Goal: Transaction & Acquisition: Subscribe to service/newsletter

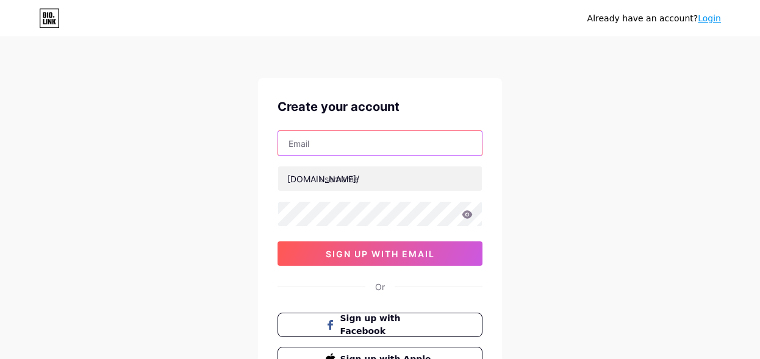
click at [361, 149] on input "text" at bounding box center [380, 143] width 204 height 24
click at [357, 148] on input "text" at bounding box center [380, 143] width 204 height 24
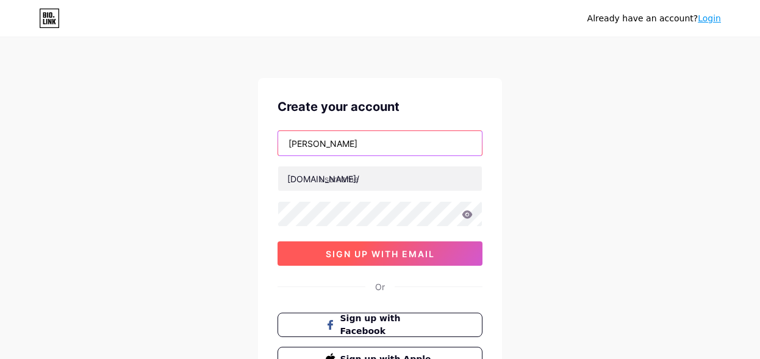
type input "[EMAIL_ADDRESS][DOMAIN_NAME]"
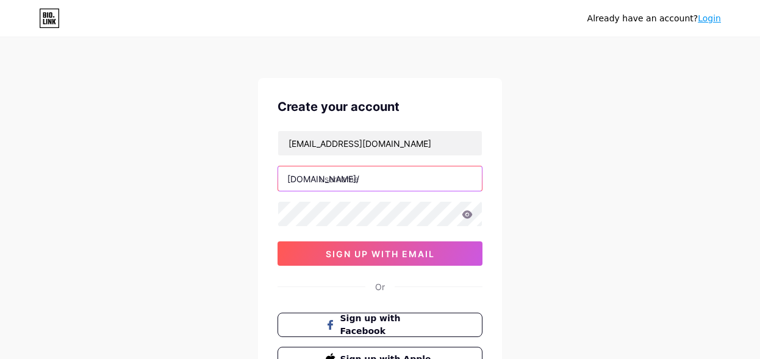
click at [384, 179] on input "text" at bounding box center [380, 179] width 204 height 24
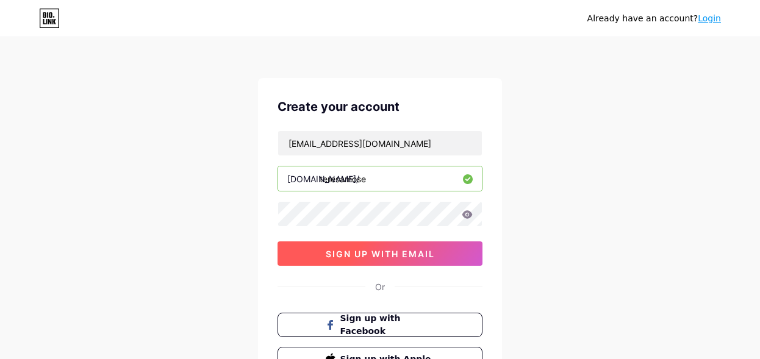
type input "teresamose"
click at [437, 253] on button "sign up with email" at bounding box center [380, 254] width 205 height 24
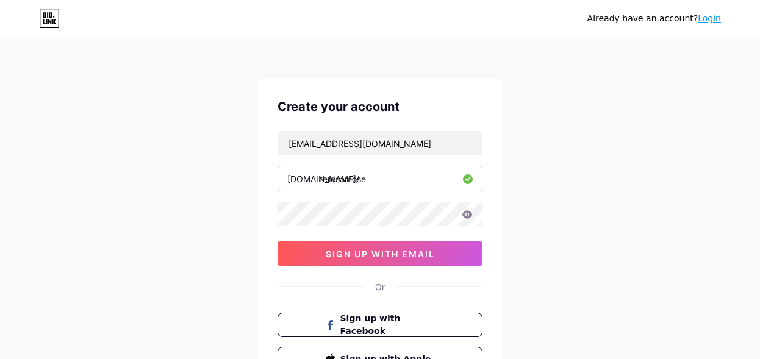
click at [463, 217] on icon at bounding box center [467, 214] width 11 height 9
click at [466, 217] on icon at bounding box center [467, 214] width 10 height 8
click at [464, 215] on icon at bounding box center [467, 214] width 10 height 8
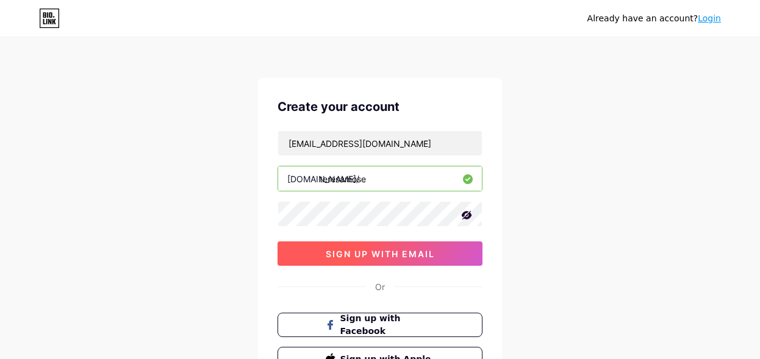
click at [378, 259] on span "sign up with email" at bounding box center [380, 254] width 109 height 10
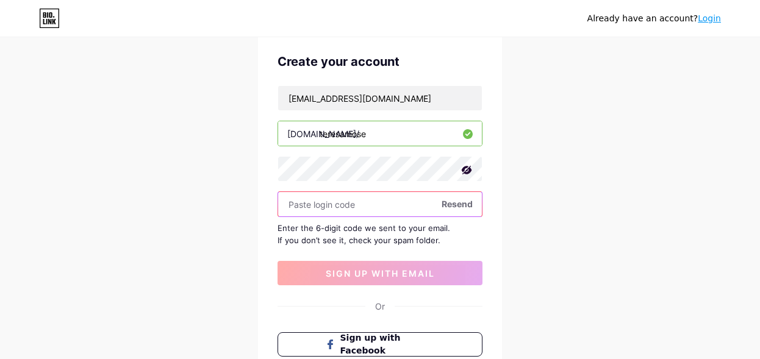
scroll to position [46, 0]
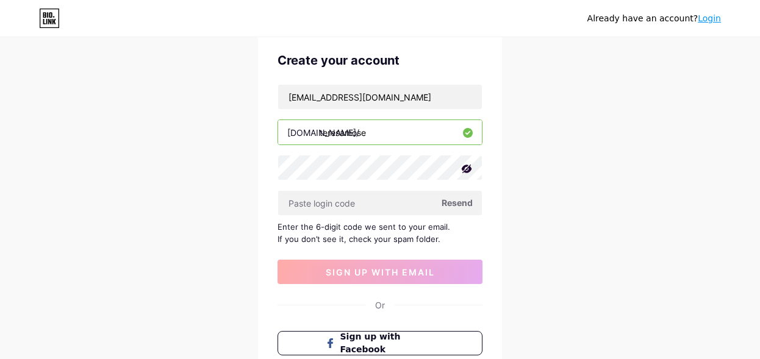
drag, startPoint x: 387, startPoint y: 133, endPoint x: 231, endPoint y: 133, distance: 155.6
click at [231, 133] on div "Already have an account? Login Create your account mosetristan1@gmail.com bio.l…" at bounding box center [380, 219] width 760 height 531
drag, startPoint x: 288, startPoint y: 131, endPoint x: 376, endPoint y: 131, distance: 87.9
click at [376, 131] on div "bio.link/ teresamose" at bounding box center [380, 133] width 205 height 26
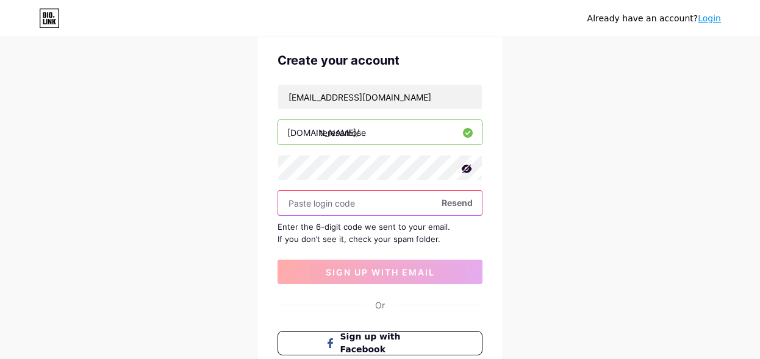
click at [332, 201] on input "text" at bounding box center [380, 203] width 204 height 24
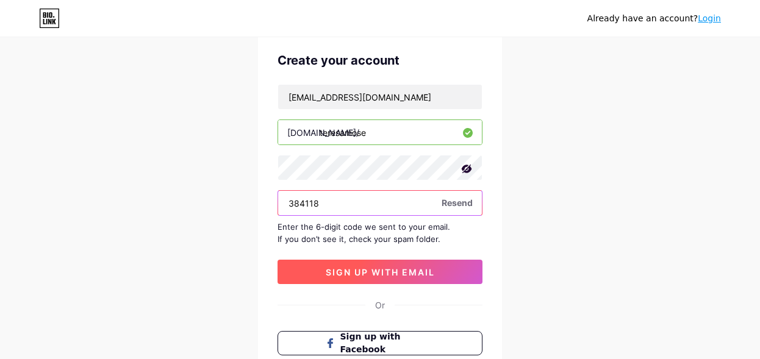
type input "384118"
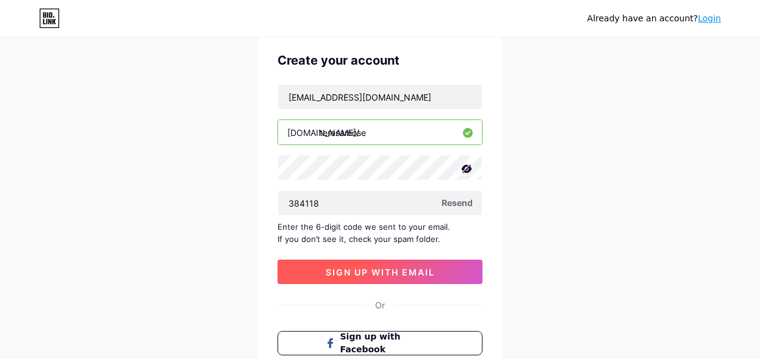
click at [433, 265] on button "sign up with email" at bounding box center [380, 272] width 205 height 24
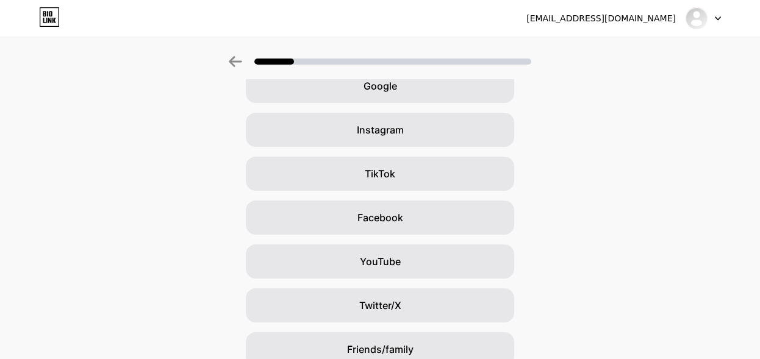
scroll to position [55, 0]
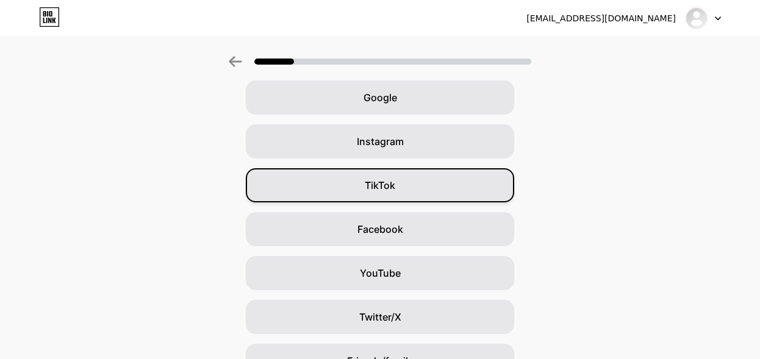
click at [385, 174] on div "TikTok" at bounding box center [380, 185] width 268 height 34
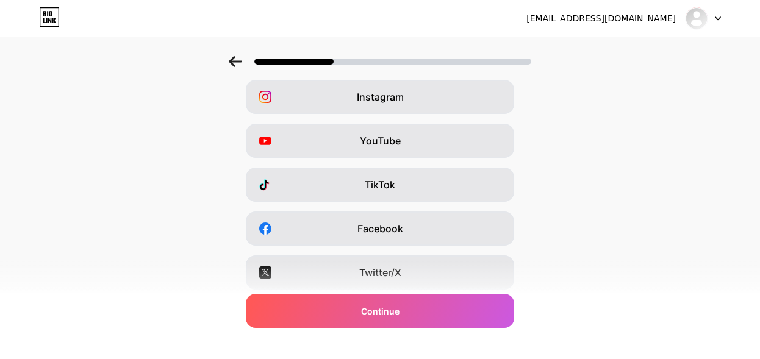
scroll to position [228, 0]
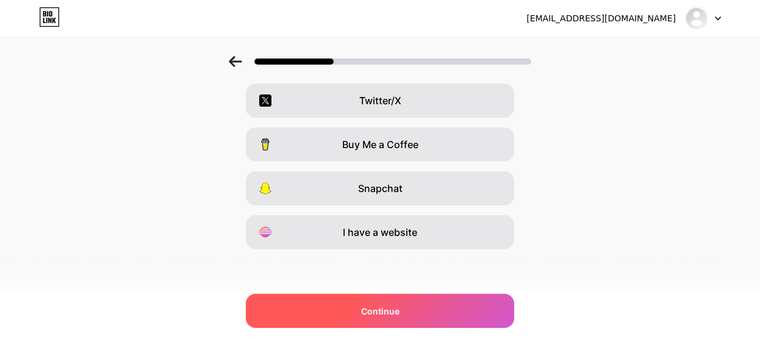
click at [445, 318] on div "Continue" at bounding box center [380, 311] width 268 height 34
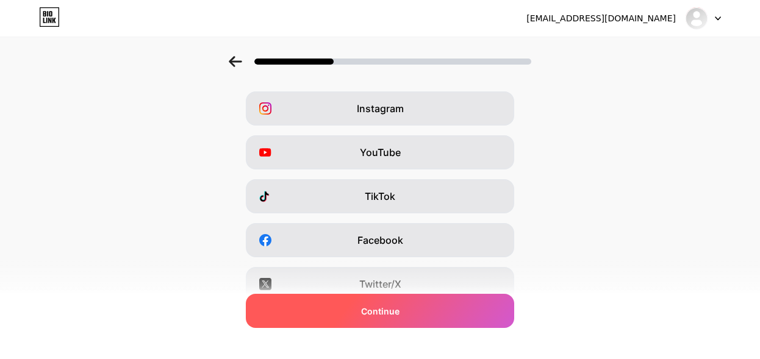
scroll to position [46, 0]
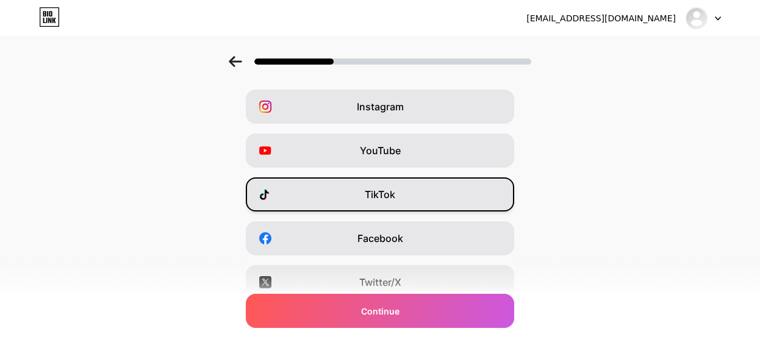
click at [394, 193] on span "TikTok" at bounding box center [380, 194] width 31 height 15
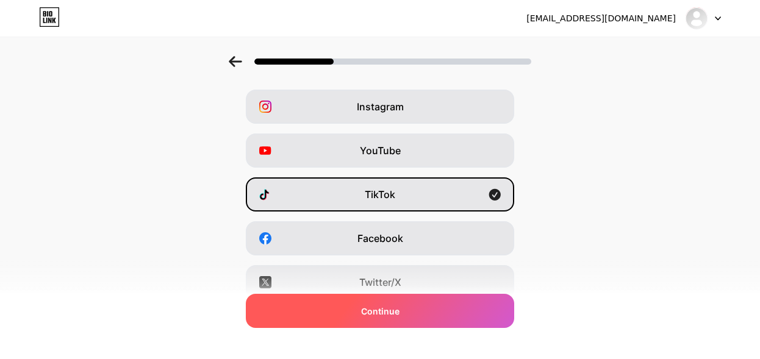
click at [447, 309] on div "Continue" at bounding box center [380, 311] width 268 height 34
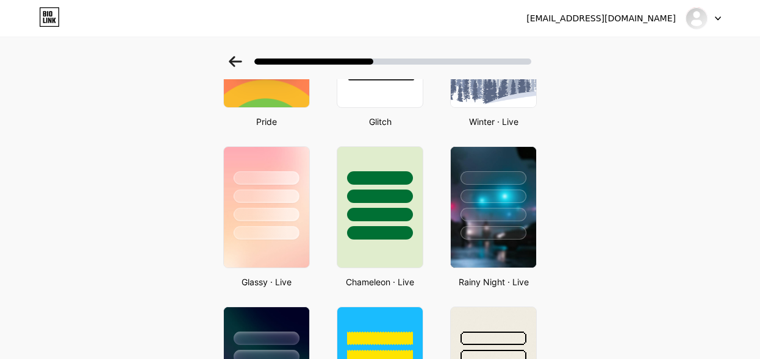
scroll to position [315, 0]
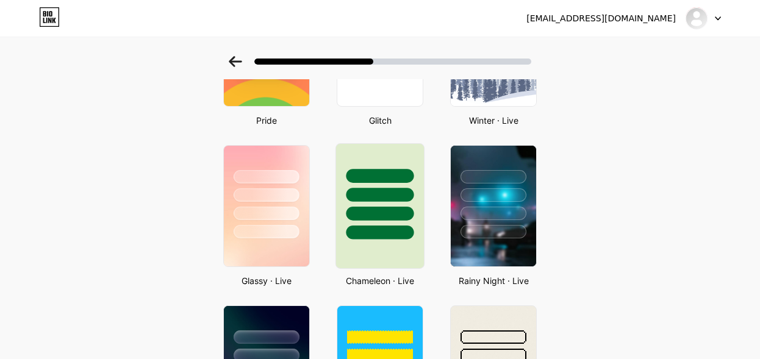
click at [382, 228] on div at bounding box center [380, 233] width 68 height 14
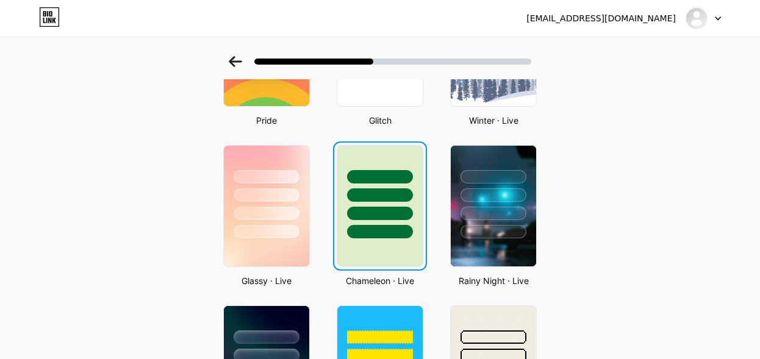
scroll to position [0, 0]
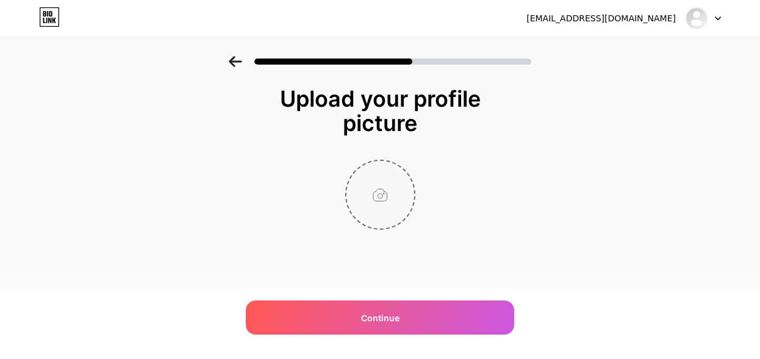
click at [379, 198] on input "file" at bounding box center [381, 195] width 68 height 68
type input "C:\fakepath\Custom Profile Picture Design - Made with PosterMyWall (1).jpg"
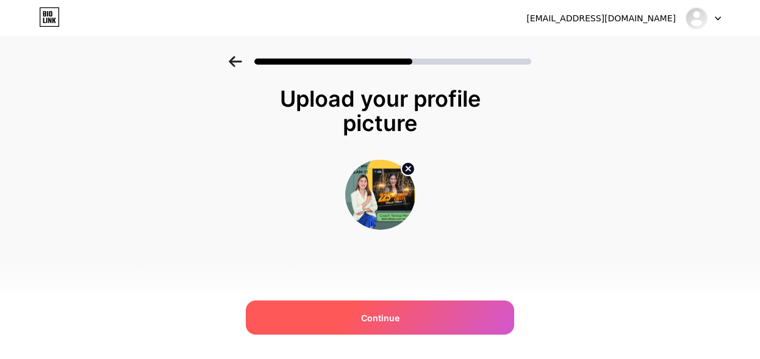
click at [486, 312] on div "Continue" at bounding box center [380, 318] width 268 height 34
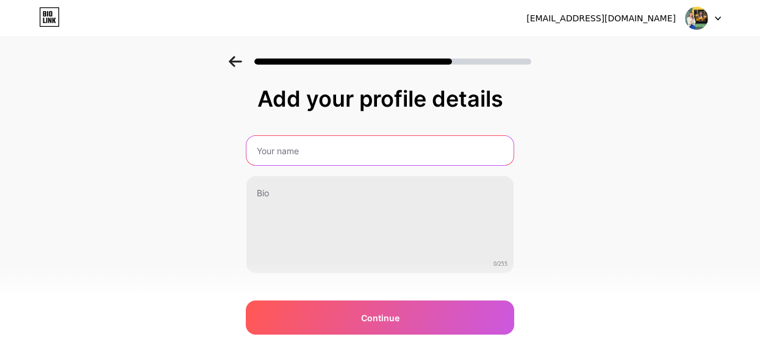
click at [355, 162] on input "text" at bounding box center [379, 150] width 267 height 29
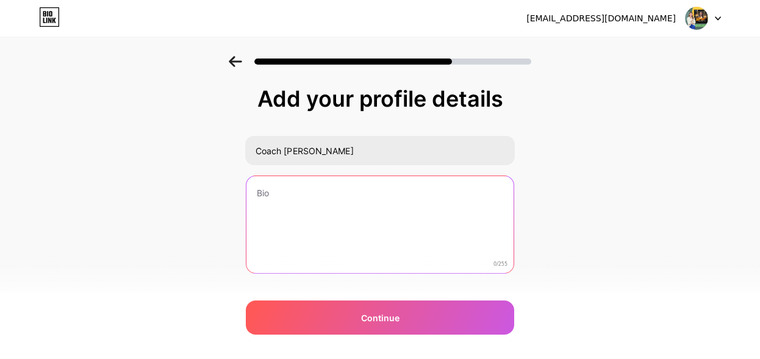
click at [344, 195] on textarea at bounding box center [379, 225] width 267 height 98
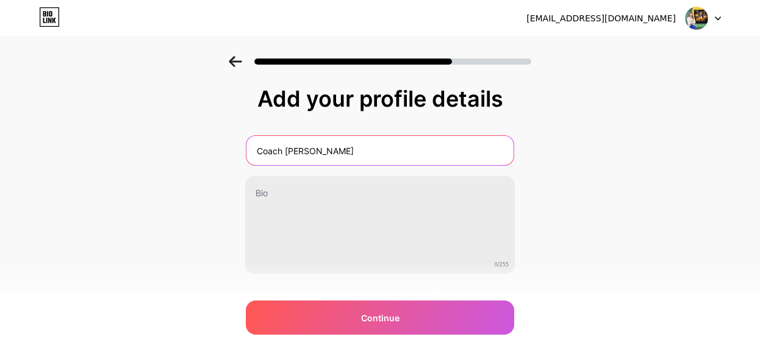
click at [320, 149] on input "Coach Teresa" at bounding box center [379, 150] width 267 height 29
type input "Coach Teresa Mose"
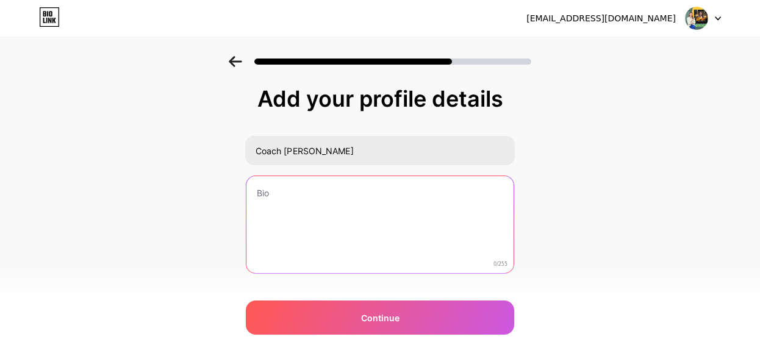
click at [305, 193] on textarea at bounding box center [379, 225] width 267 height 98
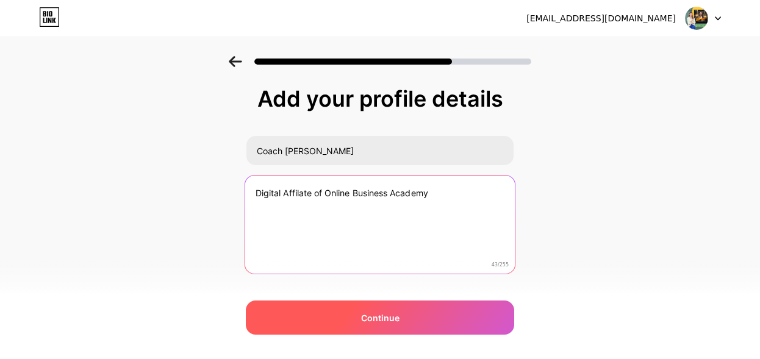
type textarea "Digital Affilate of Online Business Academy"
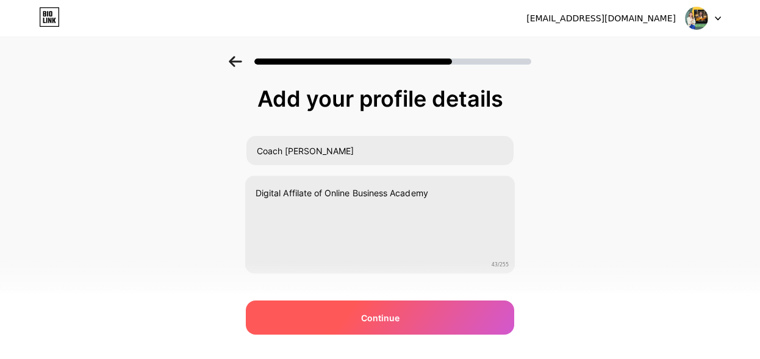
click at [437, 320] on div "Continue" at bounding box center [380, 318] width 268 height 34
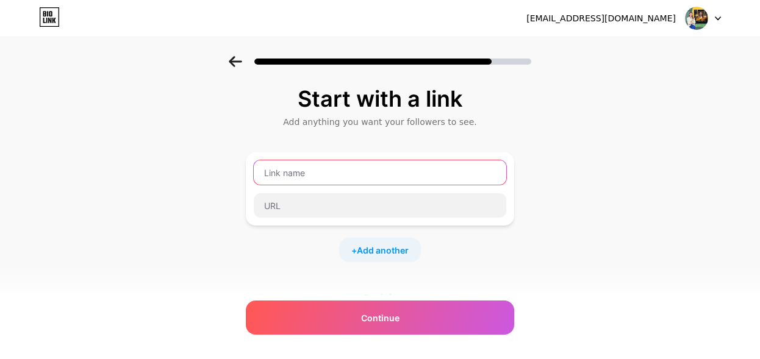
click at [347, 169] on input "text" at bounding box center [380, 172] width 253 height 24
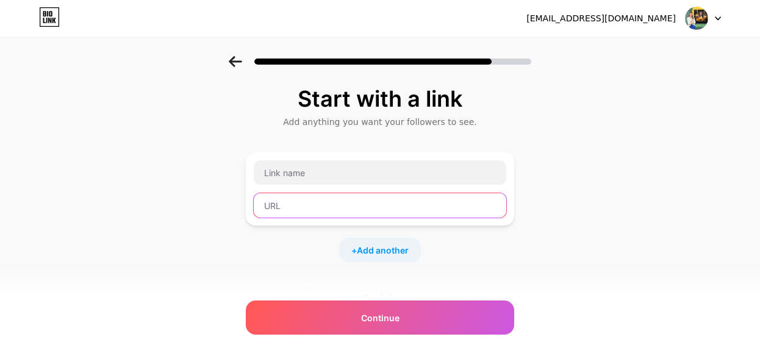
click at [348, 208] on input "text" at bounding box center [380, 205] width 253 height 24
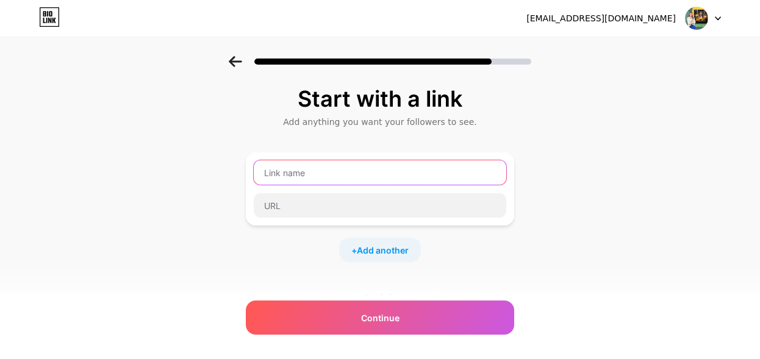
click at [337, 178] on input "text" at bounding box center [380, 172] width 253 height 24
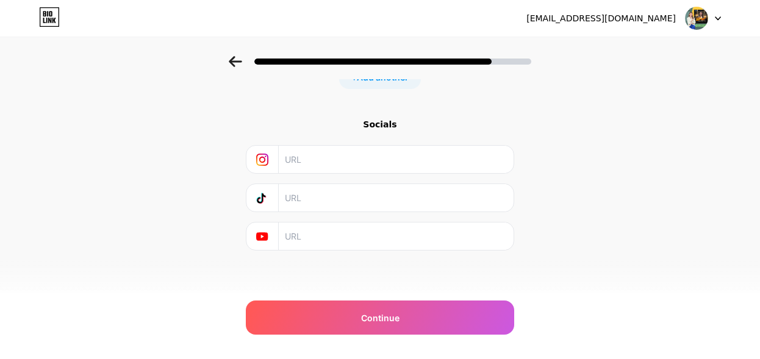
scroll to position [174, 0]
click at [291, 198] on input "text" at bounding box center [395, 196] width 221 height 27
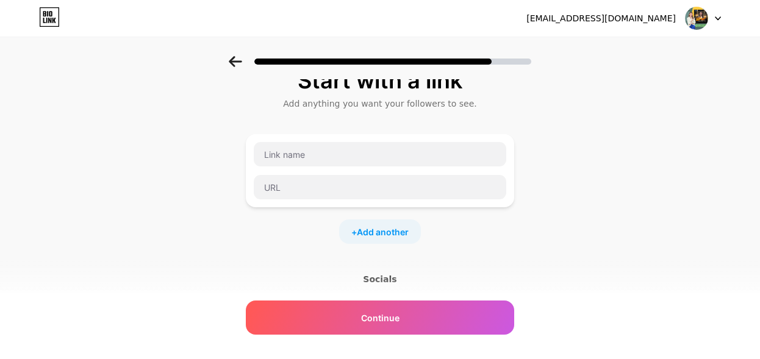
scroll to position [0, 0]
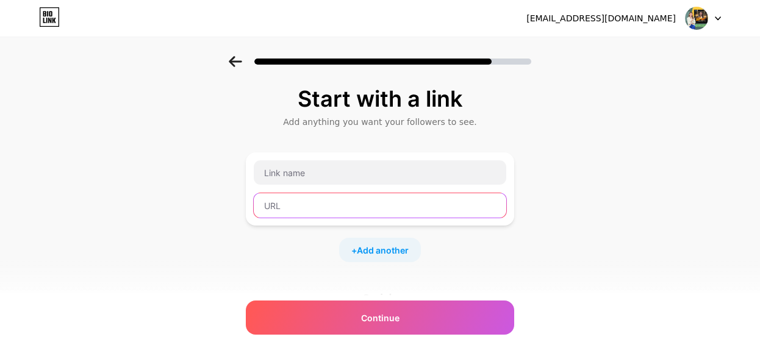
click at [323, 210] on input "text" at bounding box center [380, 205] width 253 height 24
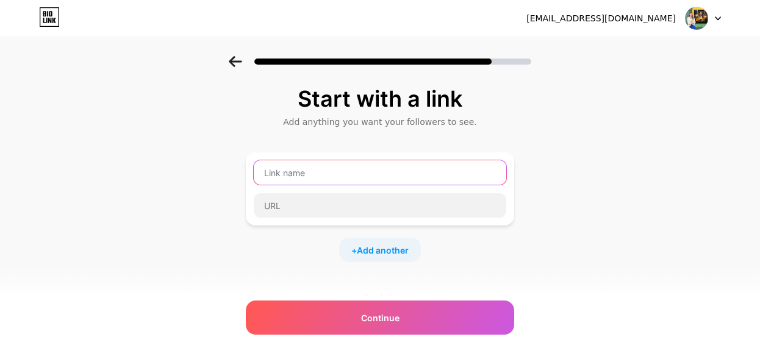
click at [312, 181] on input "text" at bounding box center [380, 172] width 253 height 24
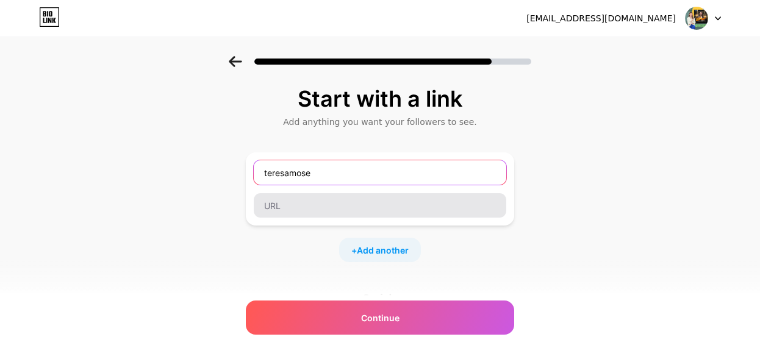
type input "teresamose"
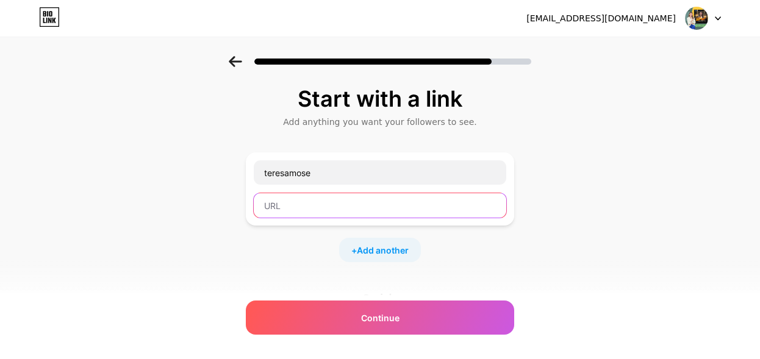
click at [311, 210] on input "text" at bounding box center [380, 205] width 253 height 24
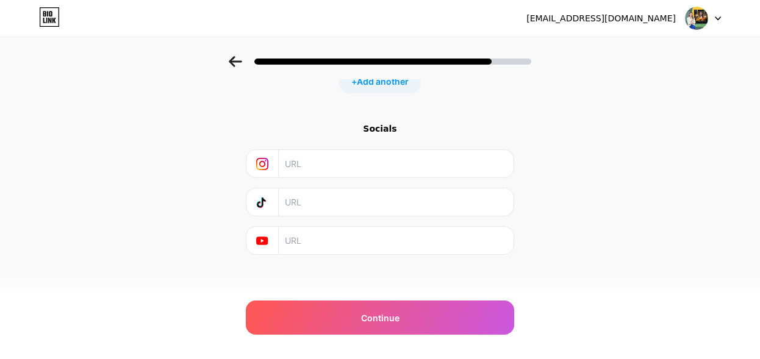
scroll to position [171, 0]
click at [298, 201] on input "text" at bounding box center [395, 199] width 221 height 27
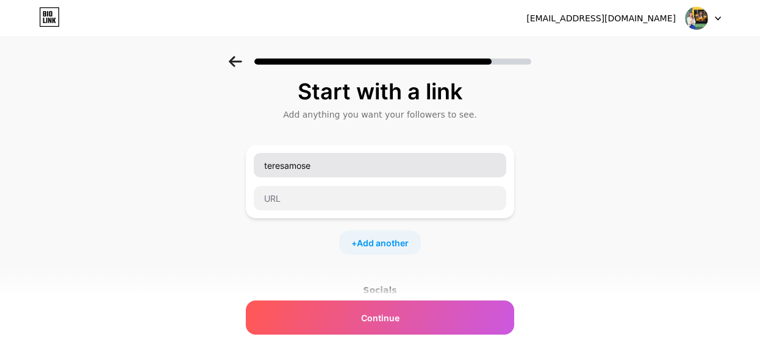
scroll to position [0, 0]
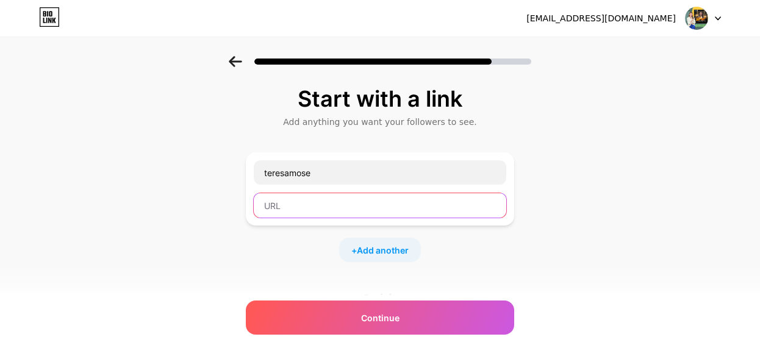
click at [295, 205] on input "text" at bounding box center [380, 205] width 253 height 24
paste input "https://m.me/teresa.e.mose"
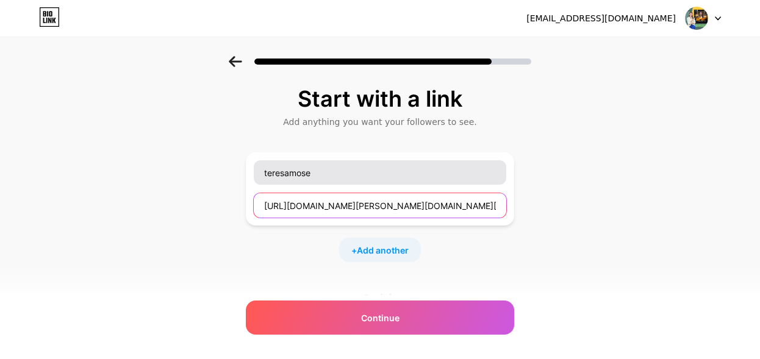
type input "https://m.me/teresa.e.mose"
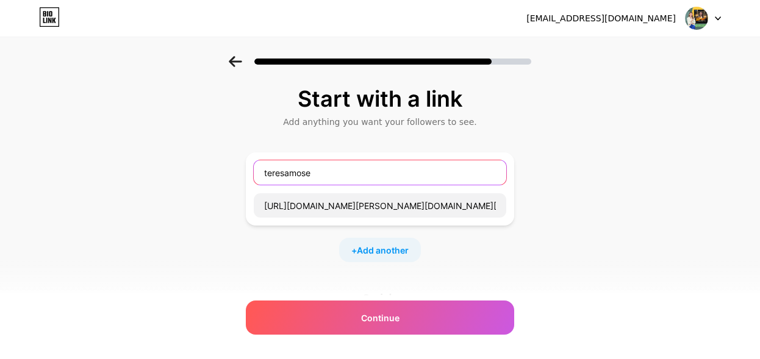
drag, startPoint x: 325, startPoint y: 175, endPoint x: 170, endPoint y: 160, distance: 155.7
click at [168, 160] on div "Start with a link Add anything you want your followers to see. teresamose https…" at bounding box center [380, 270] width 760 height 429
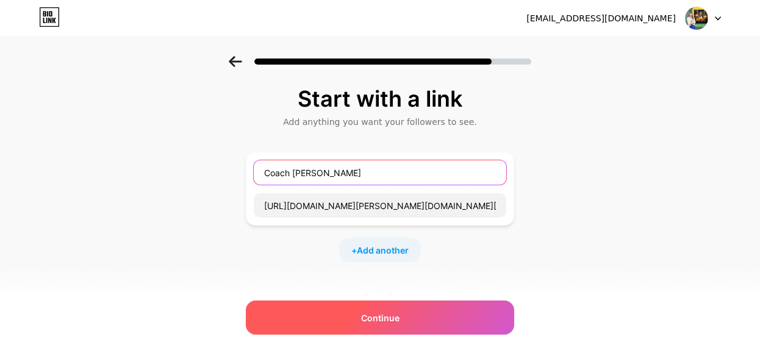
type input "Coach Teresa"
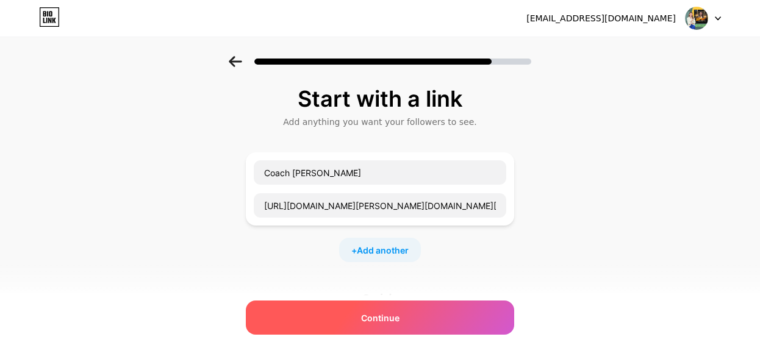
click at [395, 316] on span "Continue" at bounding box center [380, 318] width 38 height 13
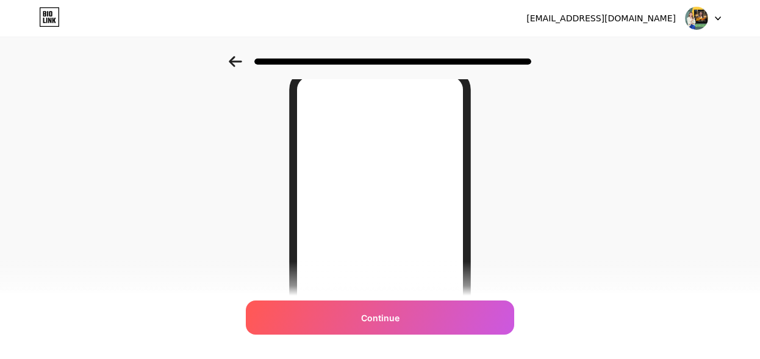
scroll to position [57, 0]
click at [231, 62] on icon at bounding box center [235, 61] width 13 height 11
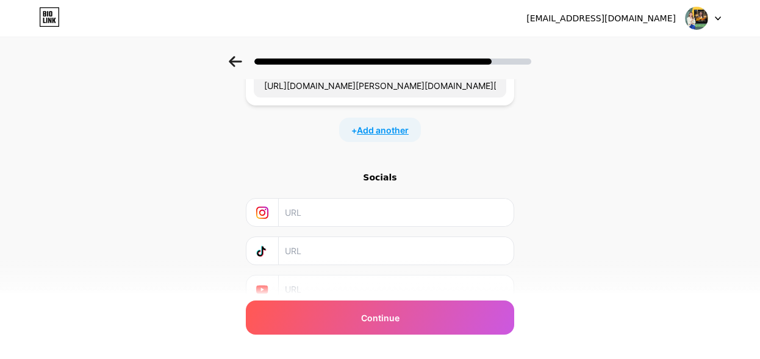
scroll to position [110, 0]
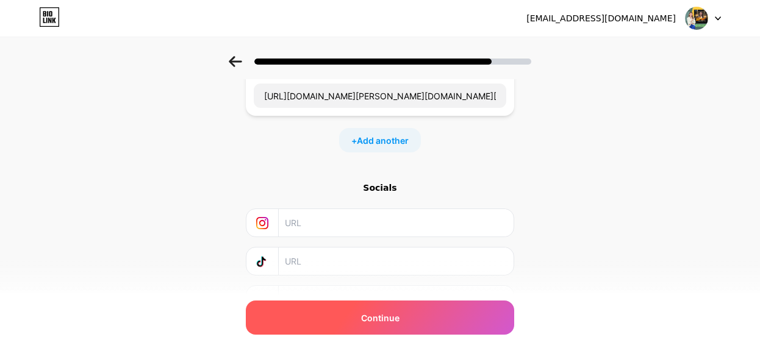
click at [397, 322] on span "Continue" at bounding box center [380, 318] width 38 height 13
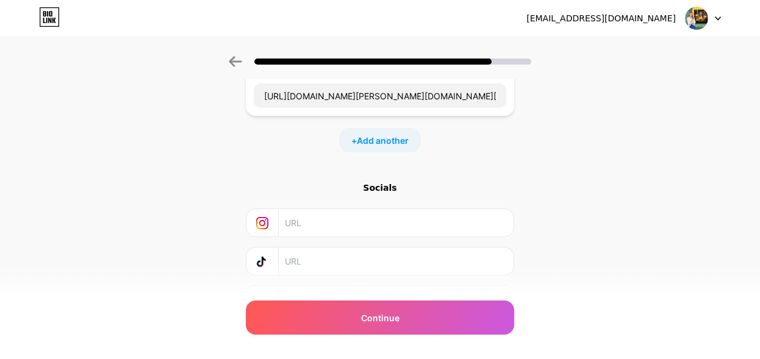
scroll to position [174, 0]
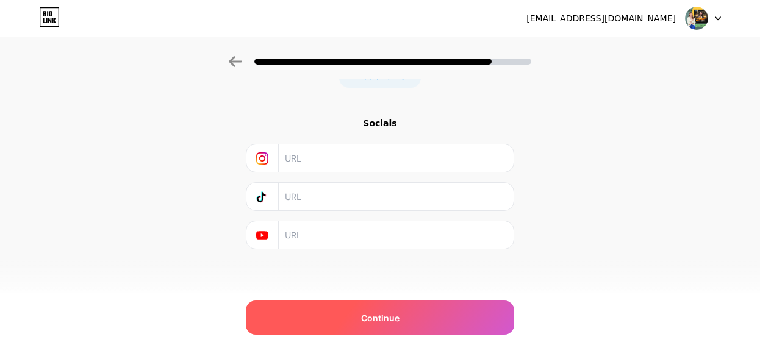
click at [432, 318] on div "Continue" at bounding box center [380, 318] width 268 height 34
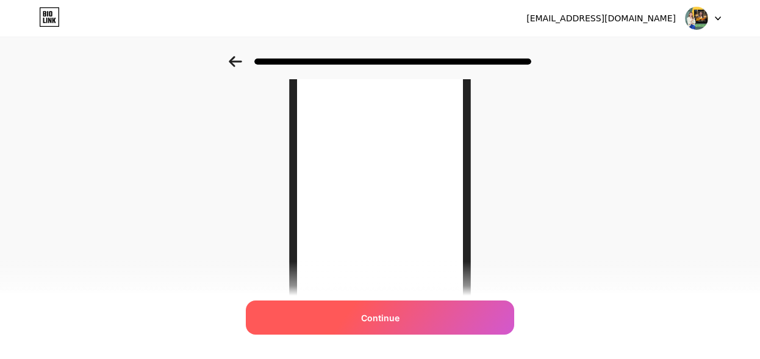
scroll to position [167, 0]
click at [409, 318] on div "Continue" at bounding box center [380, 318] width 268 height 34
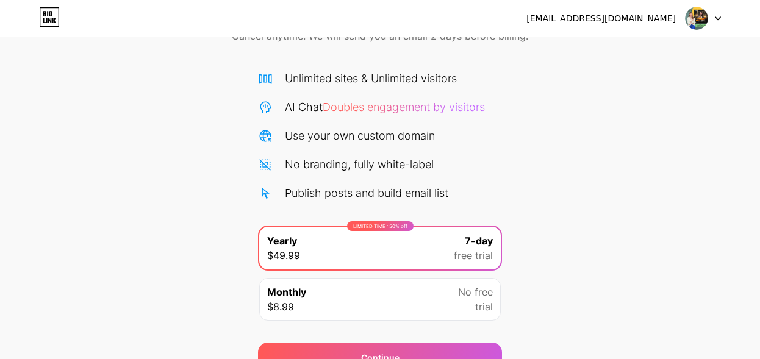
scroll to position [132, 0]
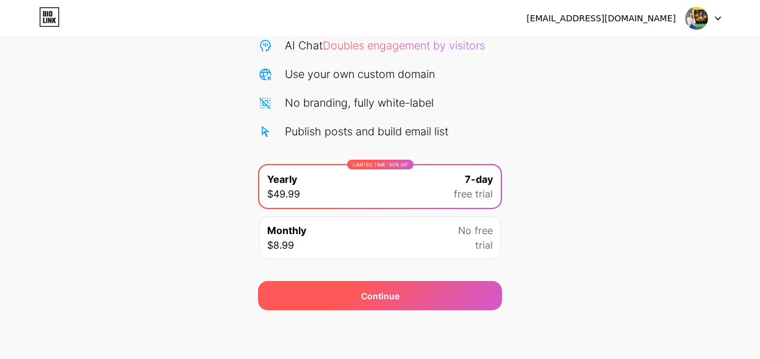
click at [457, 293] on div "Continue" at bounding box center [380, 295] width 244 height 29
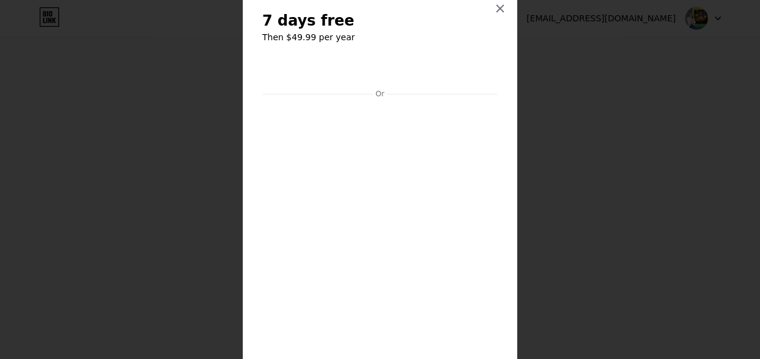
scroll to position [0, 0]
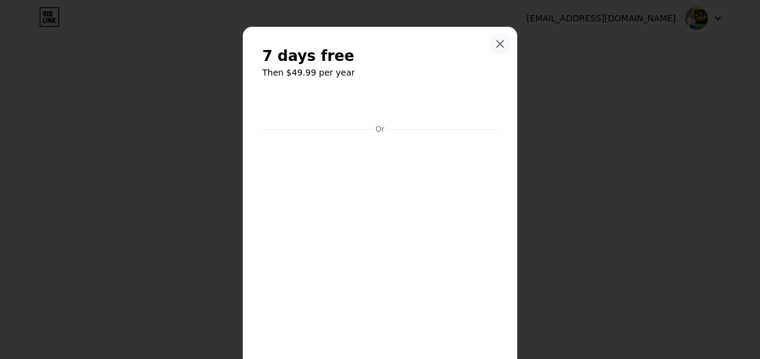
click at [499, 46] on icon at bounding box center [500, 44] width 10 height 10
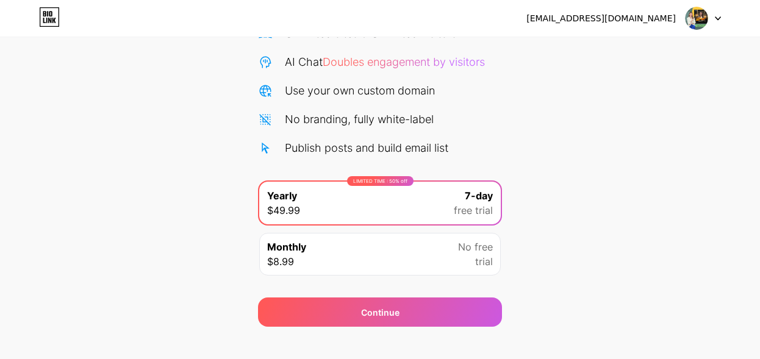
scroll to position [132, 0]
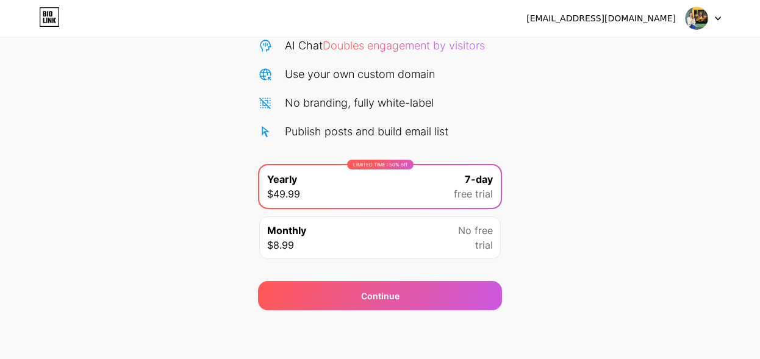
click at [696, 26] on img at bounding box center [696, 18] width 23 height 23
click at [688, 20] on img at bounding box center [696, 18] width 23 height 23
click at [687, 20] on img at bounding box center [696, 18] width 23 height 23
click at [649, 20] on div "[EMAIL_ADDRESS][DOMAIN_NAME]" at bounding box center [600, 18] width 149 height 13
click at [716, 17] on icon at bounding box center [718, 18] width 5 height 3
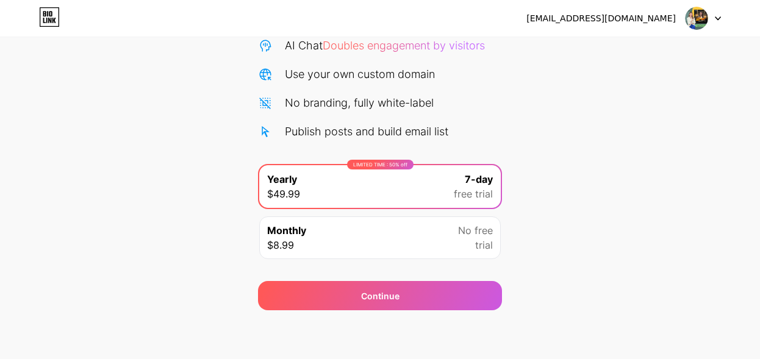
click at [719, 21] on div at bounding box center [703, 18] width 35 height 22
click at [669, 12] on div "[EMAIL_ADDRESS][DOMAIN_NAME]" at bounding box center [600, 18] width 149 height 13
click at [633, 20] on div "[EMAIL_ADDRESS][DOMAIN_NAME]" at bounding box center [600, 18] width 149 height 13
click at [52, 24] on icon at bounding box center [49, 17] width 21 height 20
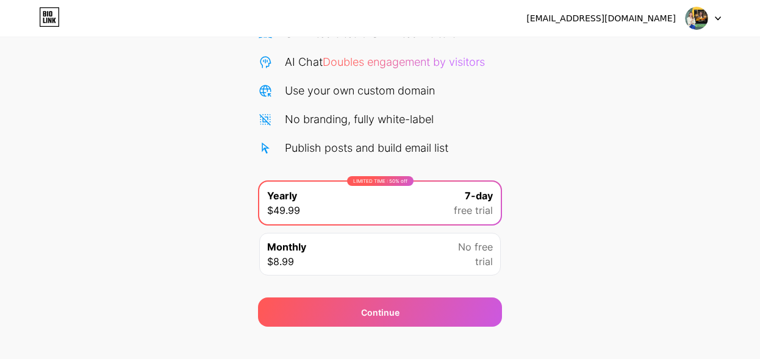
scroll to position [132, 0]
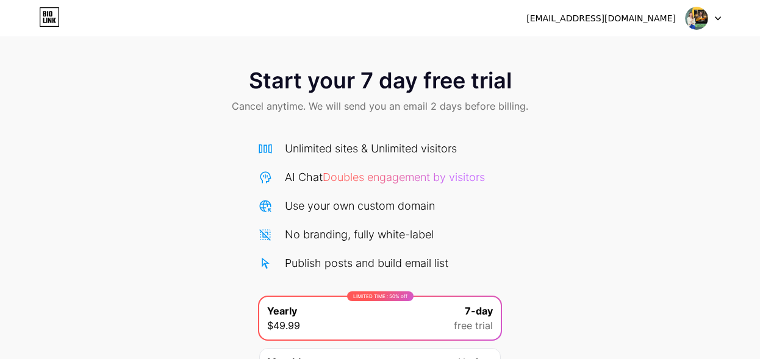
click at [48, 17] on icon at bounding box center [49, 17] width 21 height 20
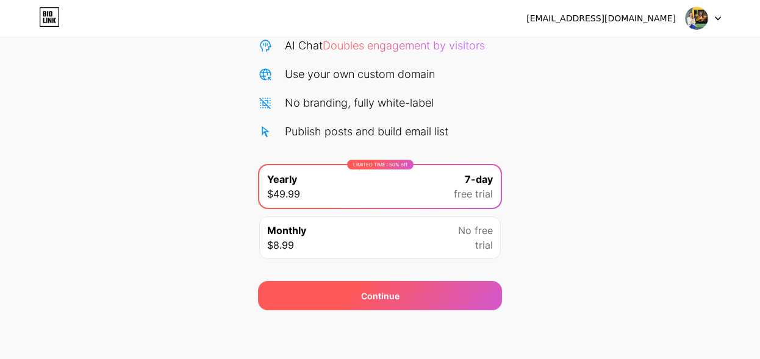
click at [391, 298] on div "Continue" at bounding box center [380, 296] width 38 height 13
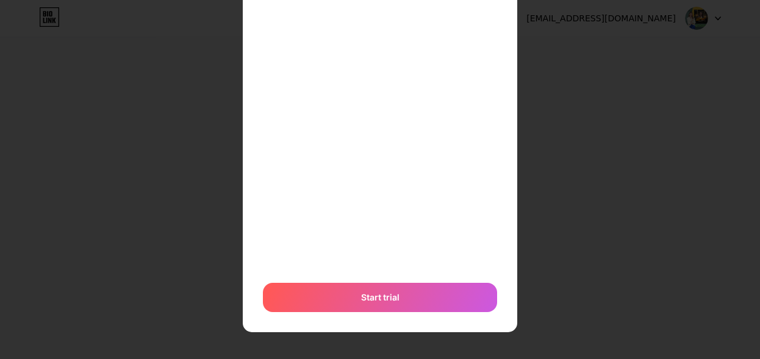
scroll to position [0, 0]
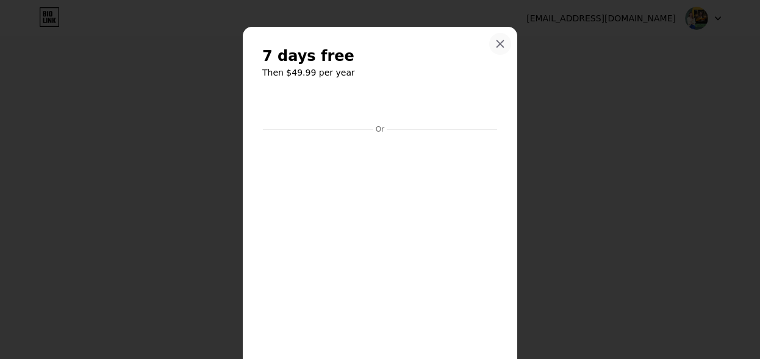
click at [502, 42] on icon at bounding box center [500, 44] width 7 height 7
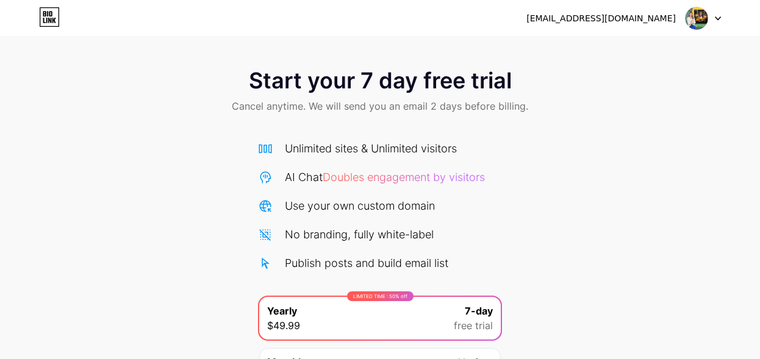
click at [700, 28] on img at bounding box center [696, 18] width 23 height 23
click at [719, 15] on div at bounding box center [703, 18] width 35 height 22
click at [699, 15] on img at bounding box center [696, 18] width 23 height 23
